Goal: Transaction & Acquisition: Subscribe to service/newsletter

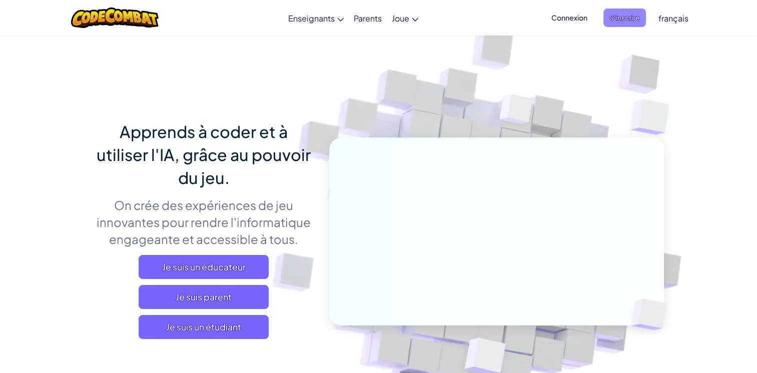
drag, startPoint x: 0, startPoint y: 0, endPoint x: 632, endPoint y: 15, distance: 632.5
click at [632, 15] on span "S'inscrire" at bounding box center [624, 18] width 43 height 19
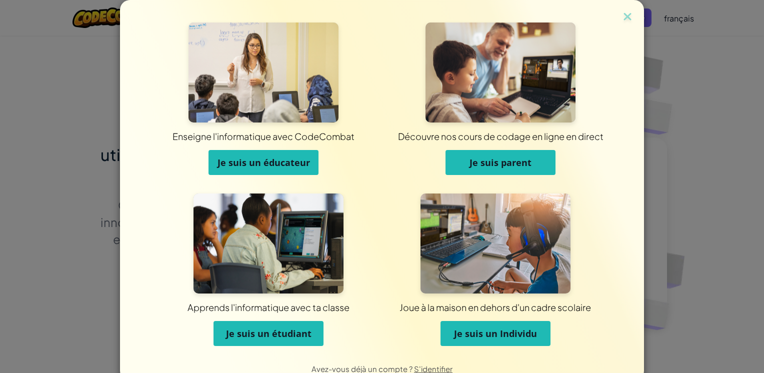
click at [622, 15] on img at bounding box center [627, 17] width 13 height 15
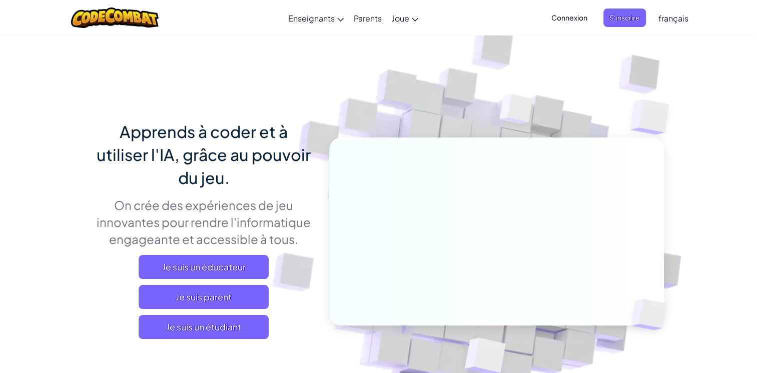
click at [564, 19] on span "Connexion" at bounding box center [569, 18] width 48 height 19
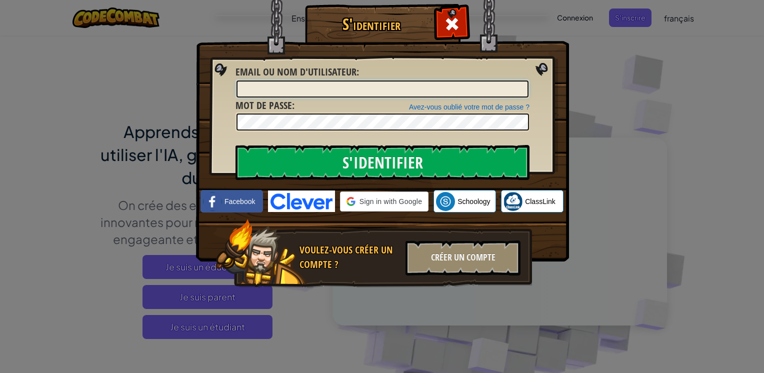
type input "[EMAIL_ADDRESS][DOMAIN_NAME]"
